Goal: Check status: Check status

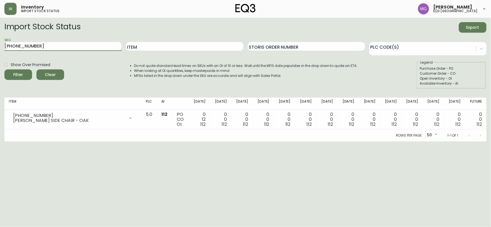
drag, startPoint x: 57, startPoint y: 43, endPoint x: 0, endPoint y: 40, distance: 57.4
click at [0, 40] on main "Import Stock Status Export SKU [PHONE_NUMBER] Item Storis Order Number PLC Code…" at bounding box center [245, 80] width 491 height 124
type input "3020-623-13-A"
click at [4, 69] on button "Filter" at bounding box center [18, 74] width 28 height 11
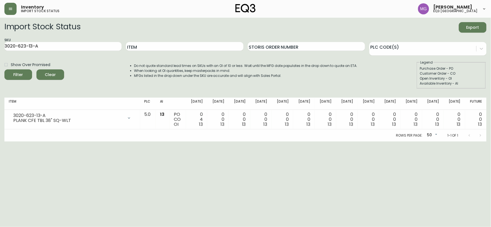
click at [20, 142] on html "Inventory import stock status [PERSON_NAME] eq3 [GEOGRAPHIC_DATA] Import Stock …" at bounding box center [245, 71] width 491 height 142
drag, startPoint x: 74, startPoint y: 46, endPoint x: 0, endPoint y: 34, distance: 75.0
click at [0, 34] on main "Import Stock Status Export SKU 3020-623-13-A Item Storis Order Number PLC Code(…" at bounding box center [245, 80] width 491 height 124
paste input "3020-629-13-B"
type input "3020-629-13-B"
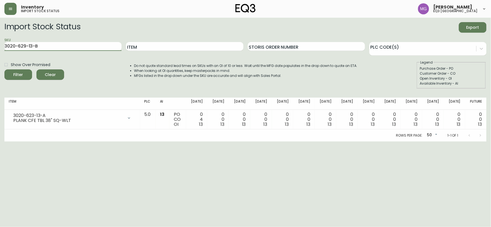
click at [4, 69] on button "Filter" at bounding box center [18, 74] width 28 height 11
